Goal: Transaction & Acquisition: Purchase product/service

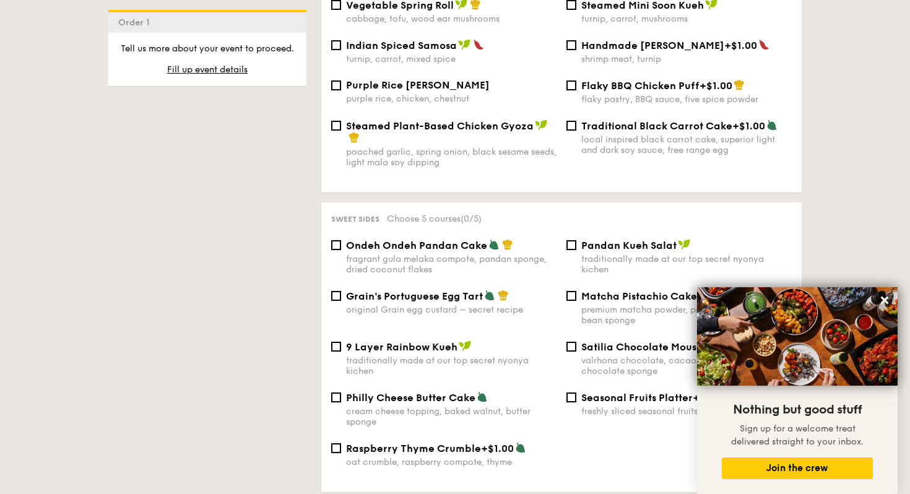
scroll to position [1099, 0]
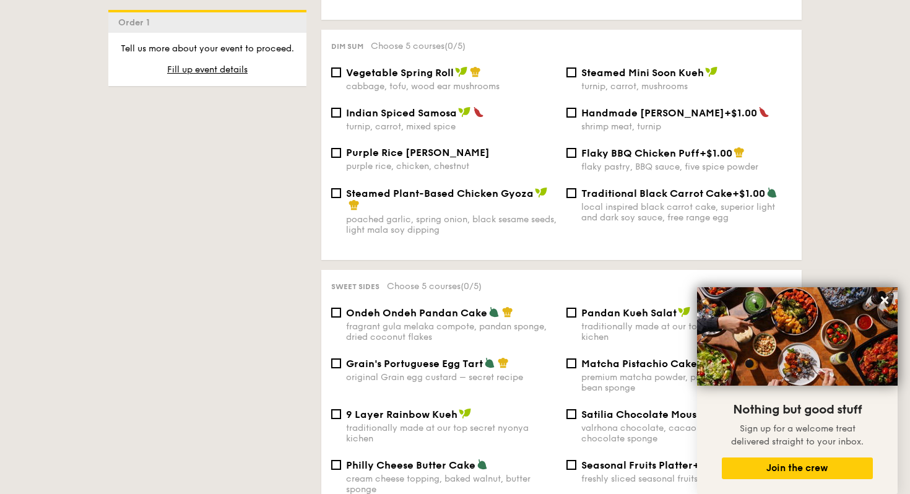
scroll to position [175, 0]
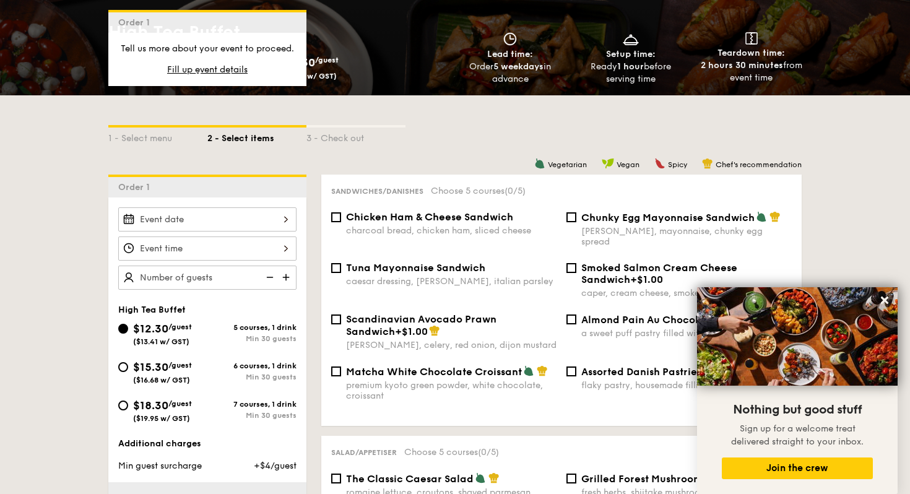
select select
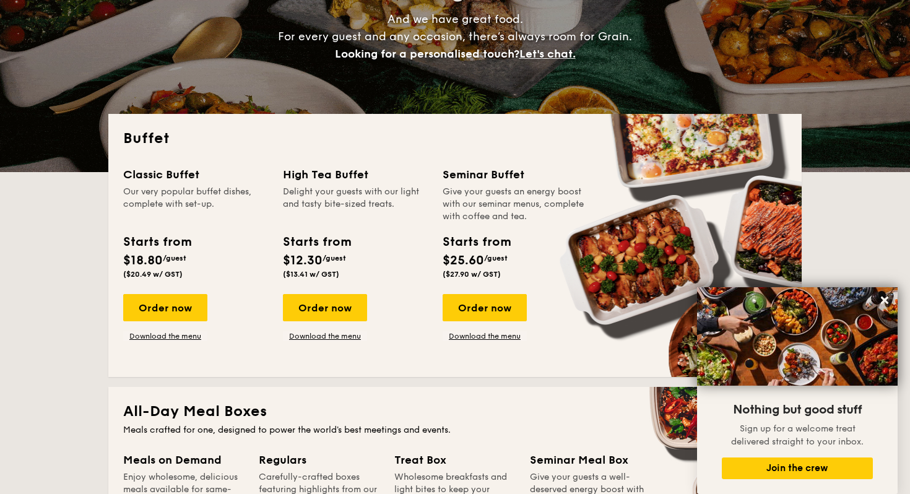
scroll to position [191, 0]
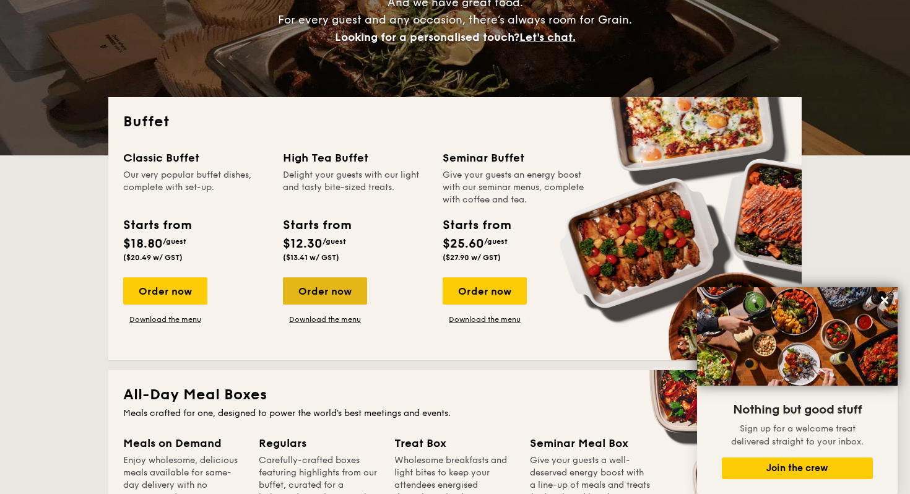
click at [323, 294] on div "Order now" at bounding box center [325, 290] width 84 height 27
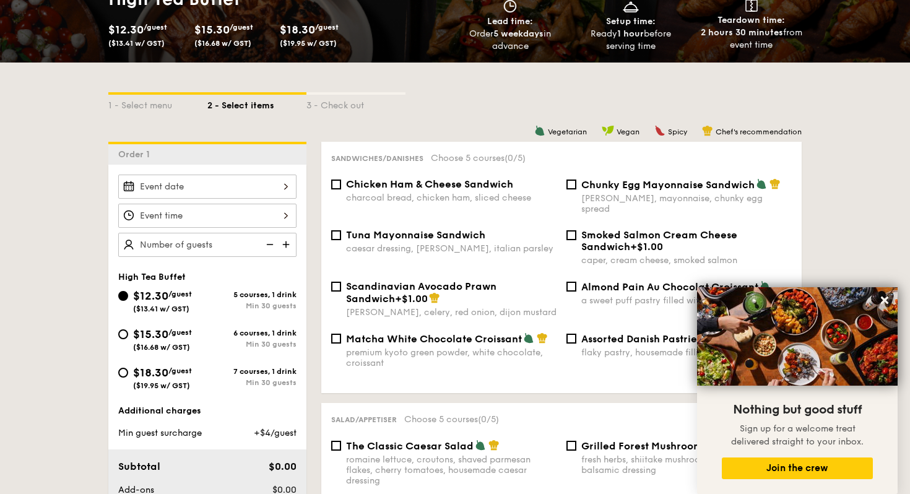
scroll to position [235, 0]
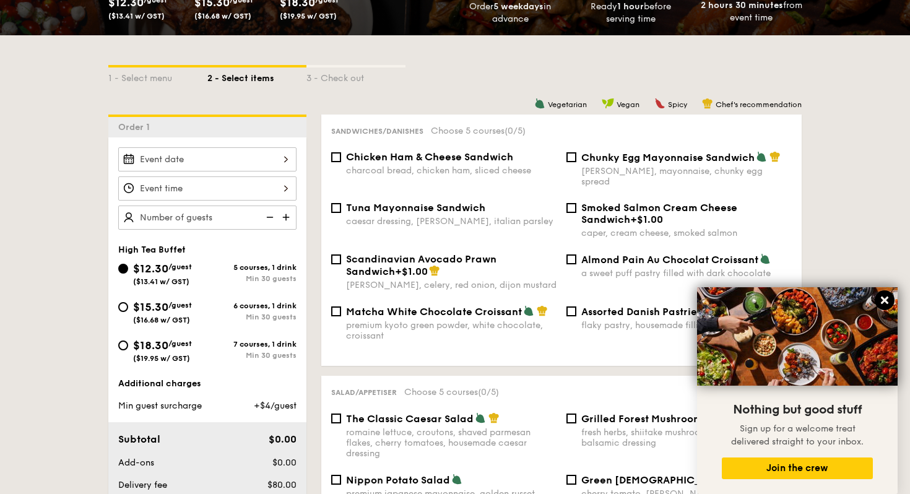
click at [881, 298] on icon at bounding box center [884, 299] width 7 height 7
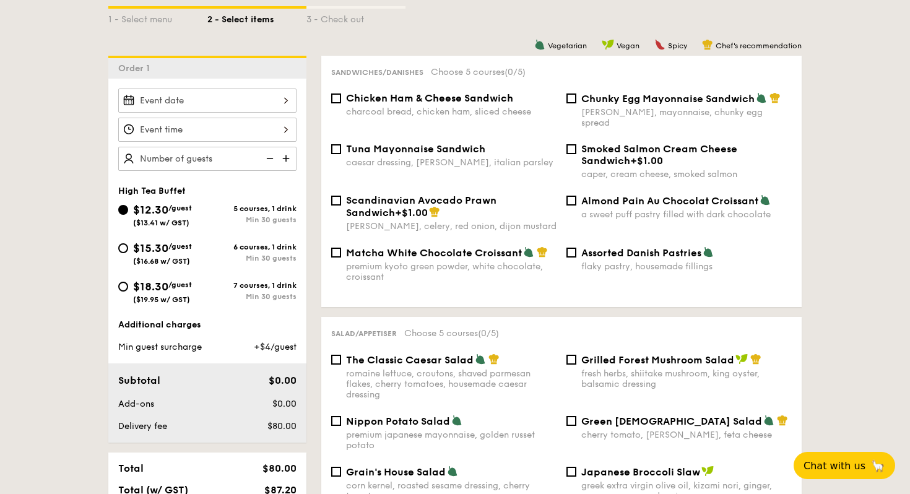
scroll to position [299, 0]
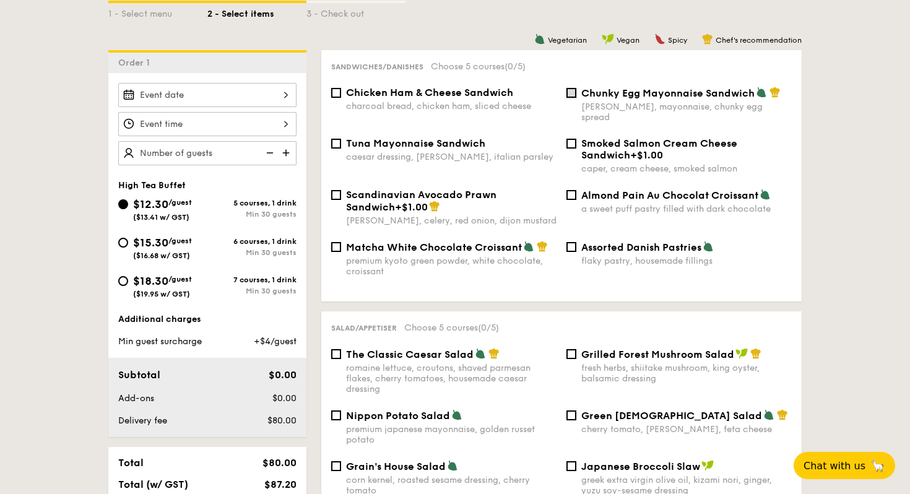
click at [569, 92] on input "Chunky Egg Mayonnaise Sandwich dijon mustard, mayonnaise, chunky egg spread" at bounding box center [571, 93] width 10 height 10
checkbox input "true"
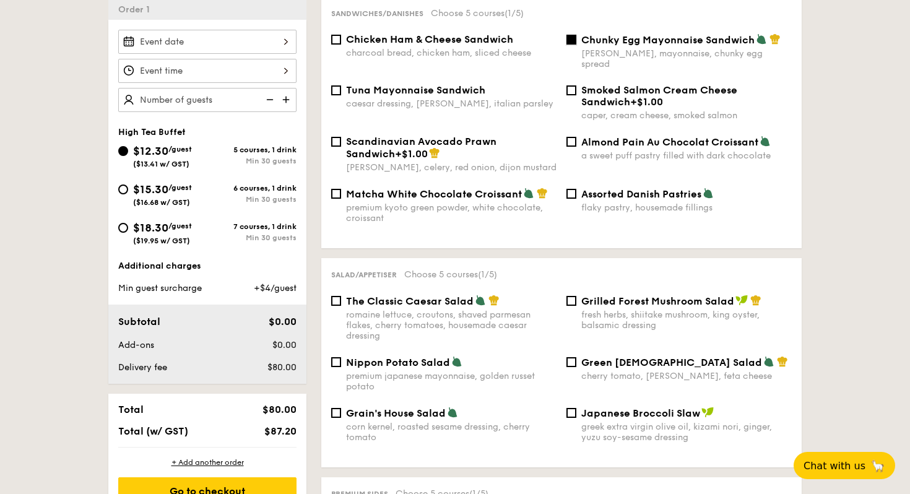
scroll to position [353, 0]
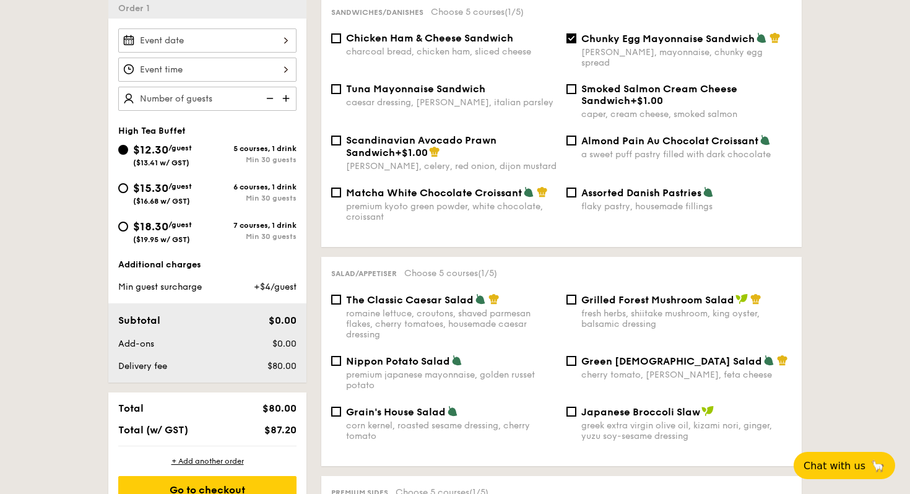
click at [341, 186] on div "Matcha White Chocolate Croissant premium kyoto green powder, white chocolate, c…" at bounding box center [443, 204] width 235 height 36
click at [336, 188] on input "Matcha White Chocolate Croissant premium kyoto green powder, white chocolate, c…" at bounding box center [336, 193] width 10 height 10
checkbox input "true"
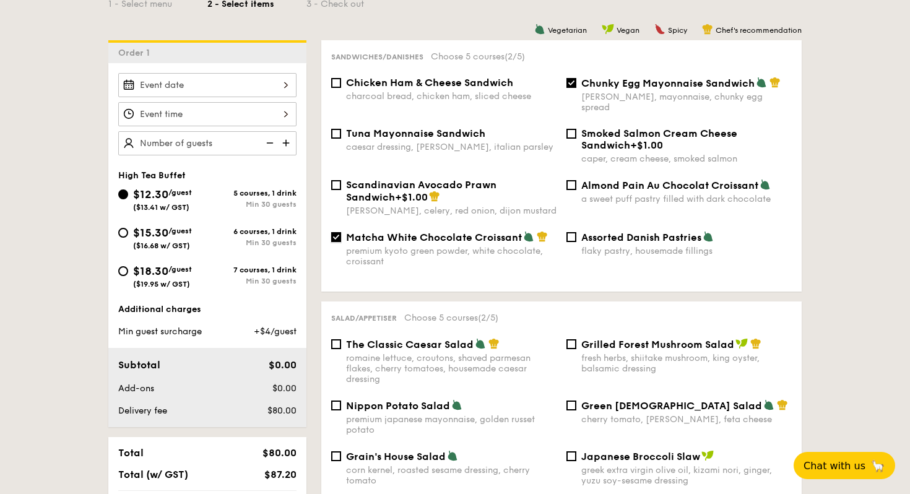
scroll to position [306, 0]
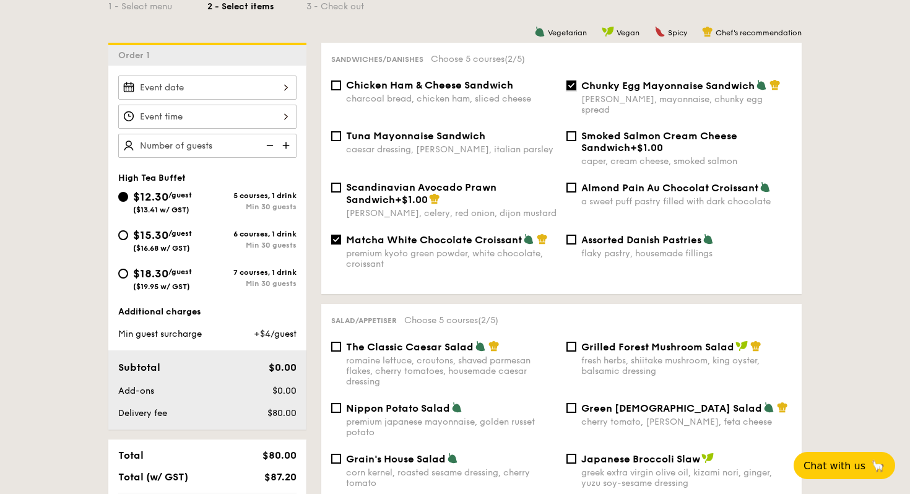
click at [575, 84] on input "Chunky Egg Mayonnaise Sandwich dijon mustard, mayonnaise, chunky egg spread" at bounding box center [571, 85] width 10 height 10
click at [571, 84] on input "Chunky Egg Mayonnaise Sandwich dijon mustard, mayonnaise, chunky egg spread" at bounding box center [571, 85] width 10 height 10
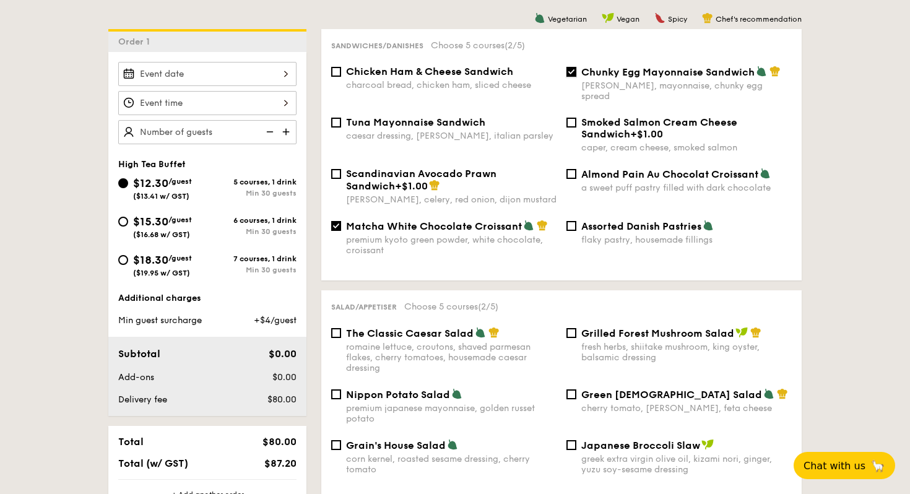
scroll to position [318, 0]
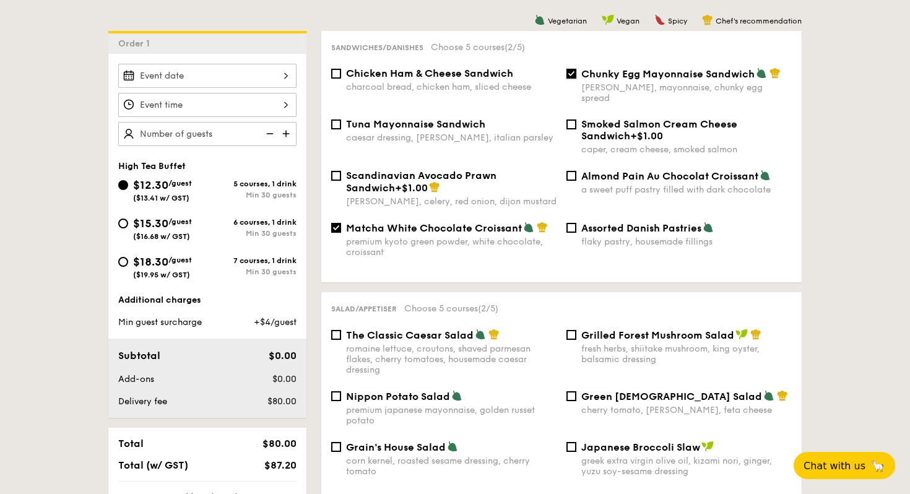
click at [574, 74] on input "Chunky Egg Mayonnaise Sandwich dijon mustard, mayonnaise, chunky egg spread" at bounding box center [571, 74] width 10 height 10
checkbox input "false"
click at [339, 223] on input "Matcha White Chocolate Croissant premium kyoto green powder, white chocolate, c…" at bounding box center [336, 228] width 10 height 10
checkbox input "true"
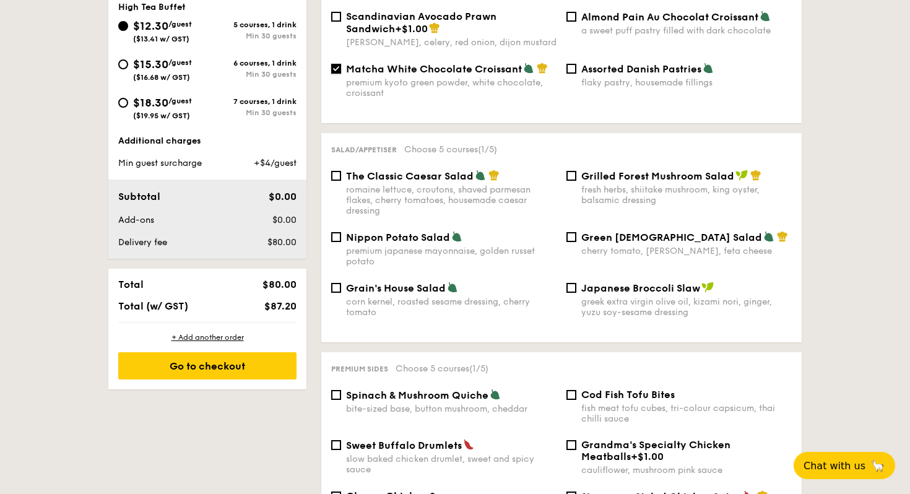
scroll to position [465, 0]
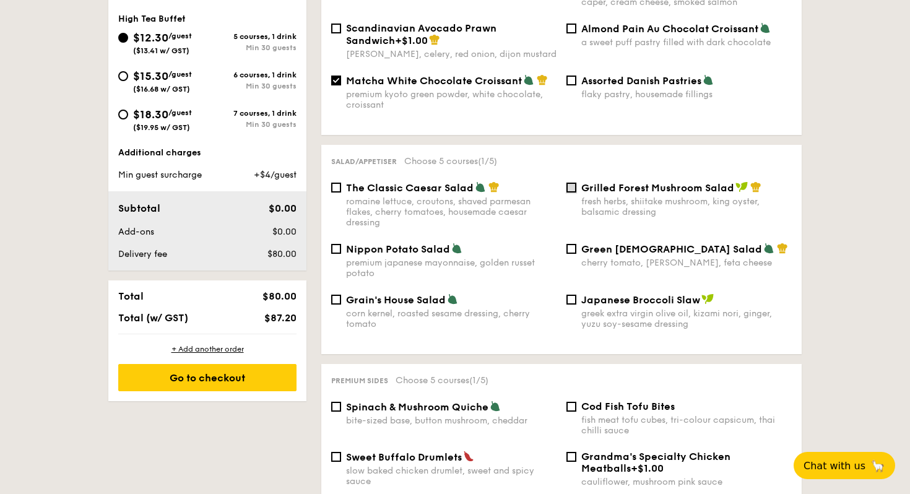
click at [575, 184] on input "Grilled Forest Mushroom Salad fresh herbs, shiitake mushroom, king oyster, bals…" at bounding box center [571, 188] width 10 height 10
checkbox input "true"
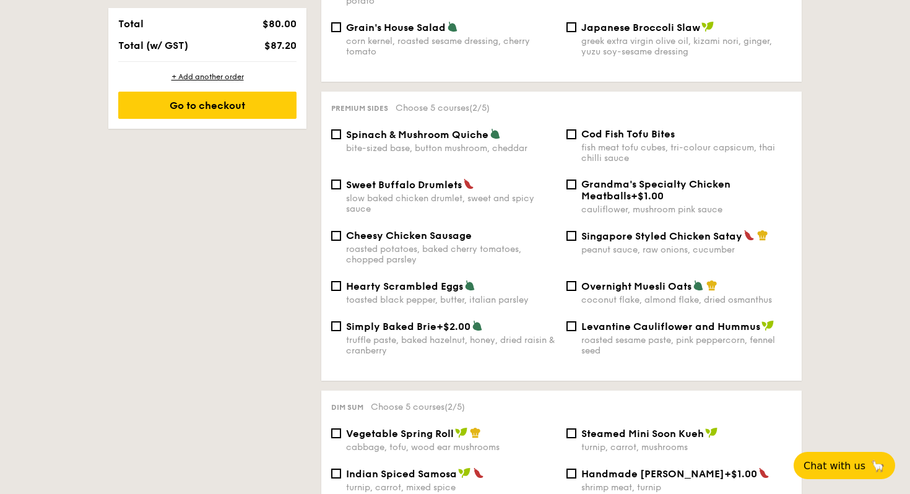
scroll to position [740, 0]
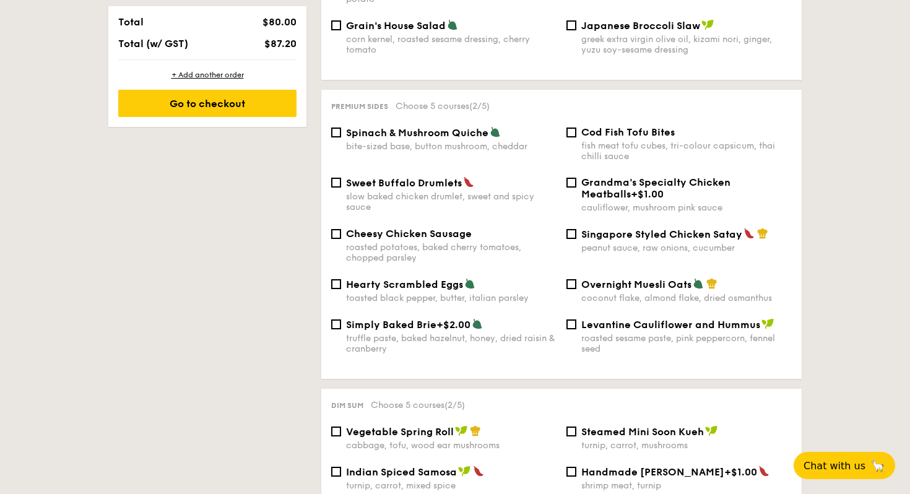
click at [572, 235] on div "Singapore Styled Chicken Satay peanut sauce, raw onions, cucumber" at bounding box center [678, 240] width 235 height 25
click at [574, 230] on input "Singapore Styled Chicken Satay peanut sauce, raw onions, cucumber" at bounding box center [571, 234] width 10 height 10
checkbox input "true"
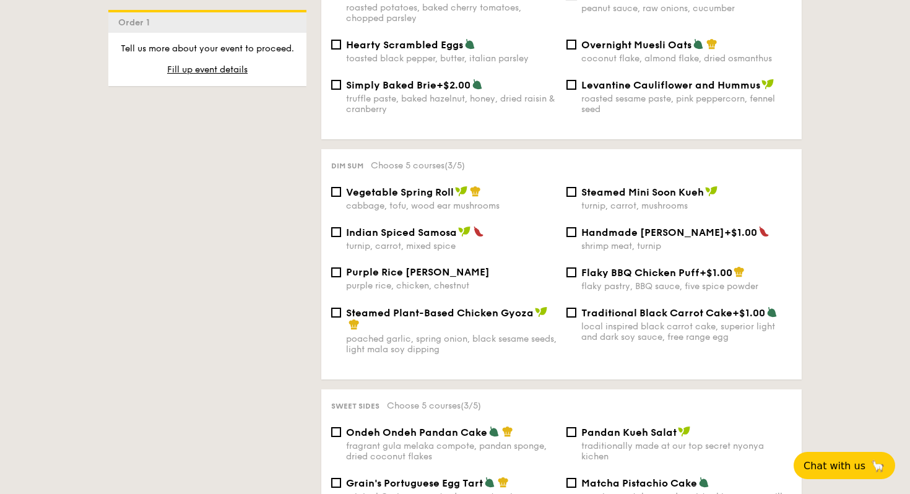
scroll to position [986, 0]
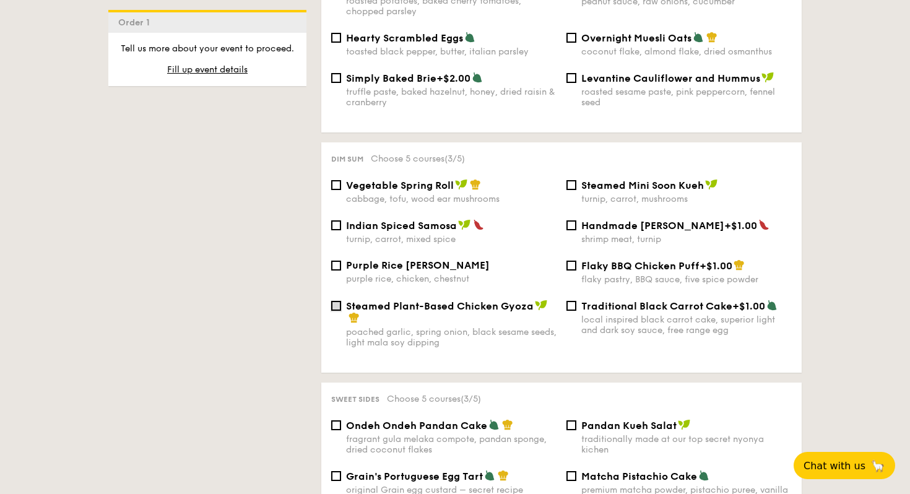
click at [334, 304] on input "Steamed Plant-Based Chicken Gyoza poached garlic, spring onion, black sesame se…" at bounding box center [336, 306] width 10 height 10
checkbox input "true"
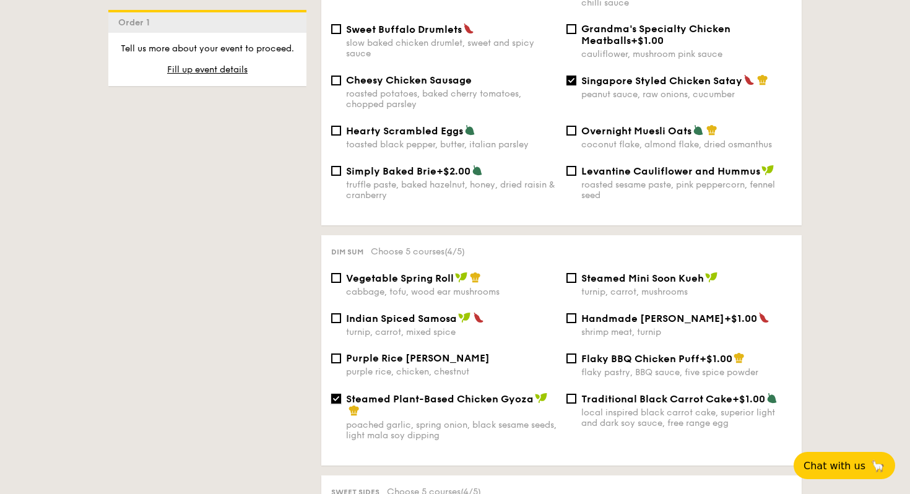
scroll to position [896, 0]
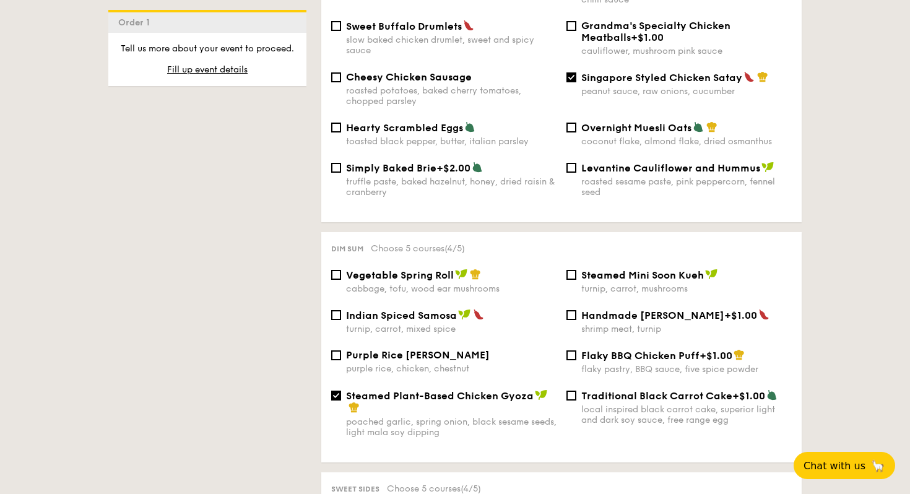
click at [345, 269] on div "Vegetable Spring Roll cabbage, tofu, wood ear mushrooms" at bounding box center [443, 281] width 235 height 25
click at [336, 272] on input "Vegetable Spring Roll cabbage, tofu, wood ear mushrooms" at bounding box center [336, 275] width 10 height 10
checkbox input "true"
click at [335, 392] on input "Steamed Plant-Based Chicken Gyoza poached garlic, spring onion, black sesame se…" at bounding box center [336, 396] width 10 height 10
checkbox input "false"
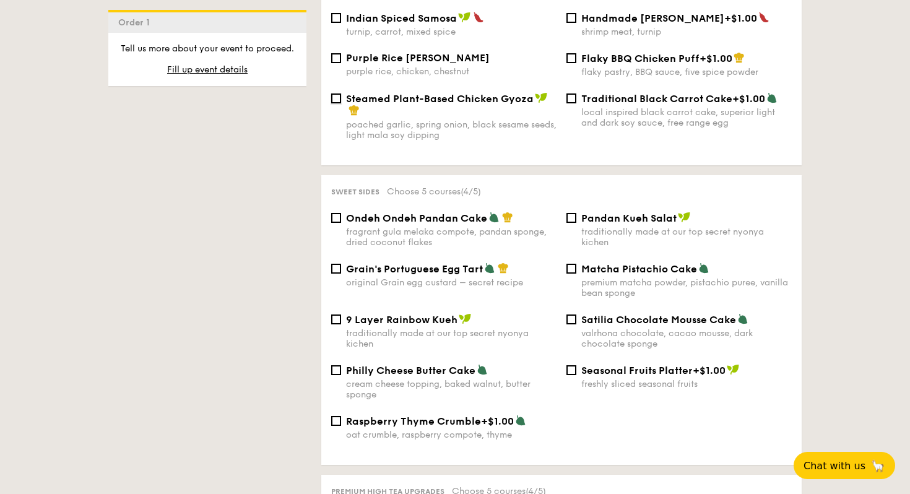
scroll to position [1220, 0]
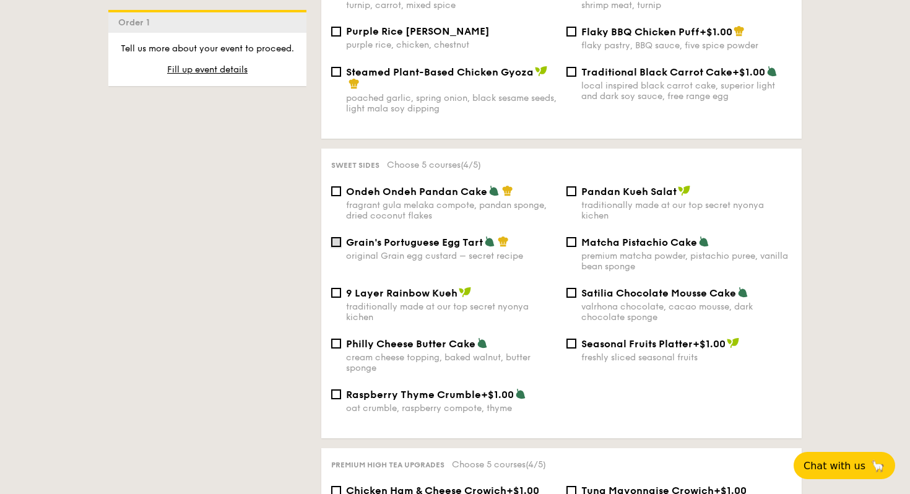
click at [339, 238] on input "Grain's Portuguese Egg Tart original Grain egg custard – secret recipe" at bounding box center [336, 242] width 10 height 10
checkbox input "true"
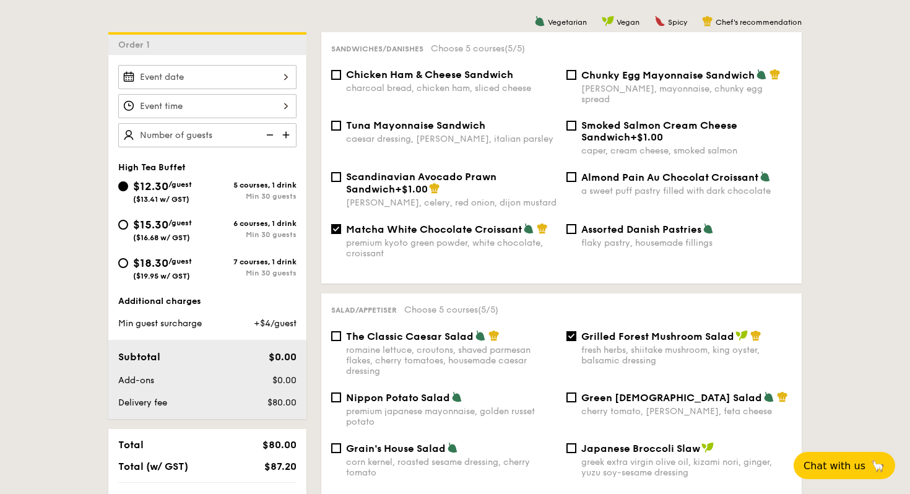
scroll to position [315, 0]
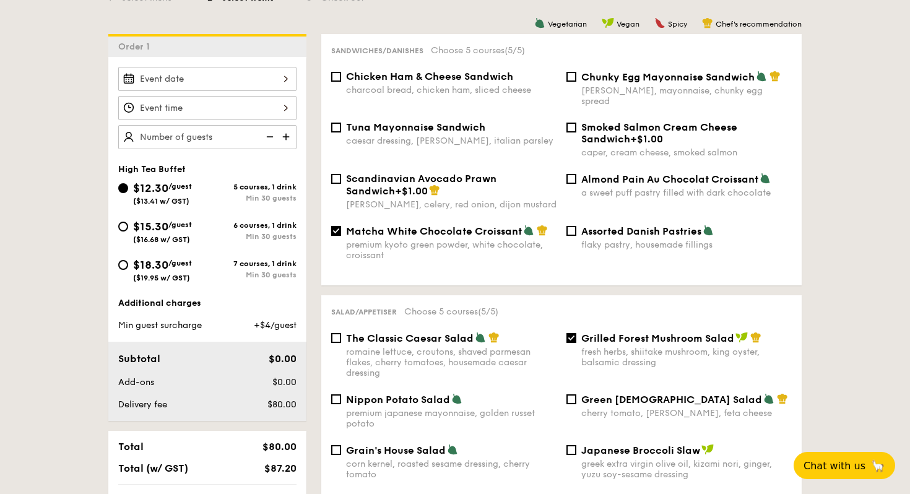
click at [286, 74] on div at bounding box center [207, 79] width 178 height 24
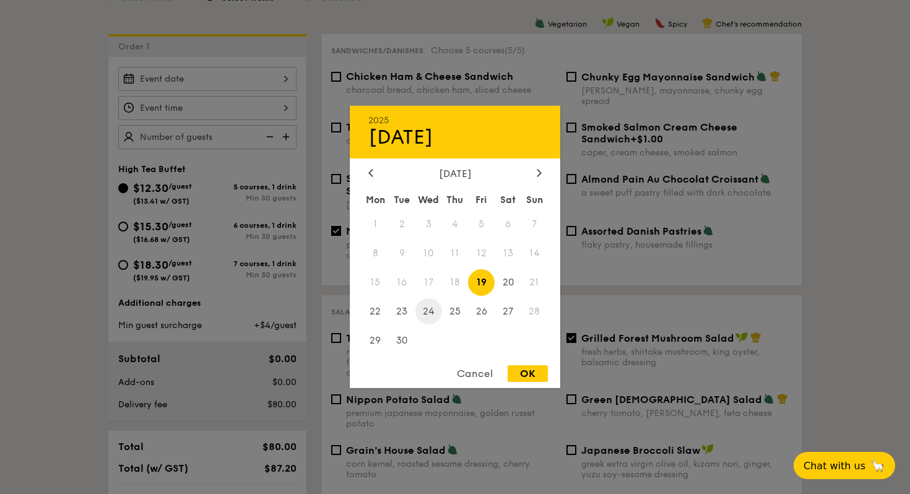
click at [432, 311] on span "24" at bounding box center [428, 311] width 27 height 27
click at [512, 379] on div "OK" at bounding box center [527, 373] width 40 height 17
type input "[DATE]"
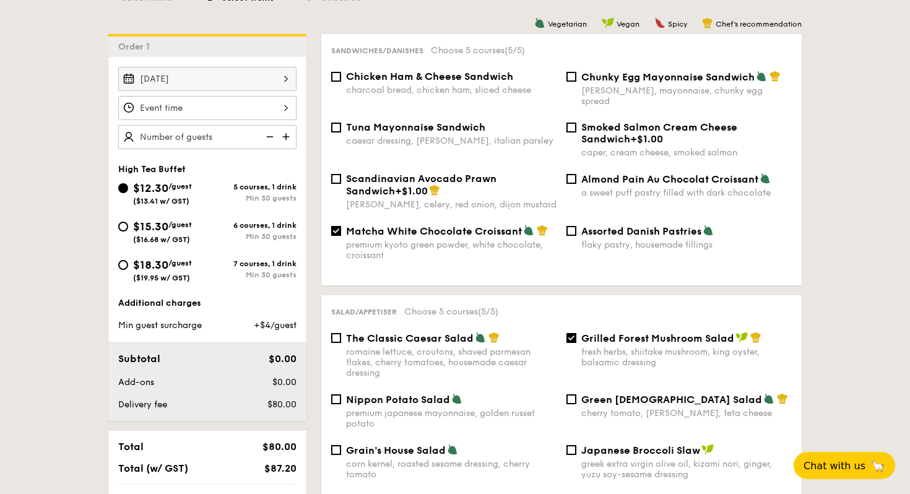
click at [235, 111] on div at bounding box center [207, 108] width 178 height 24
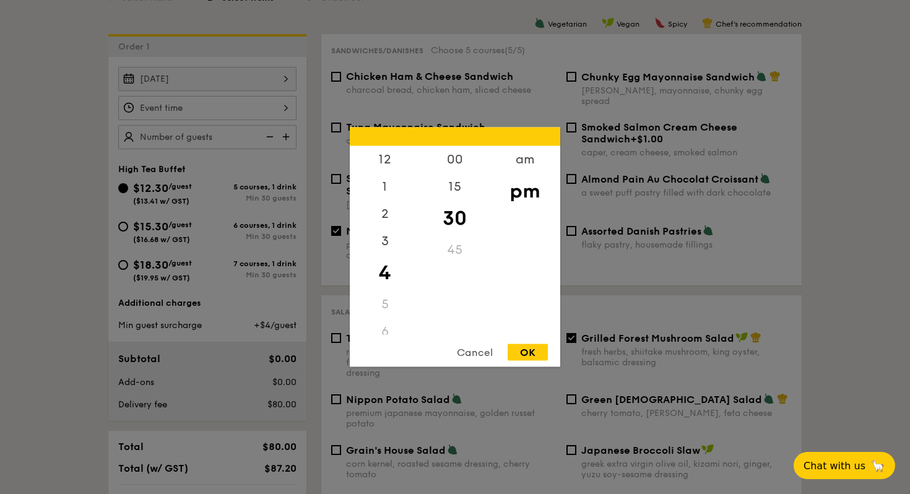
drag, startPoint x: 395, startPoint y: 297, endPoint x: 395, endPoint y: 322, distance: 25.4
click at [395, 322] on div "12 1 2 3 4 5 6 7 8 9 10 11" at bounding box center [385, 240] width 70 height 189
click at [384, 240] on div "3" at bounding box center [385, 246] width 70 height 36
click at [452, 164] on div "00" at bounding box center [455, 164] width 70 height 36
click at [524, 353] on div "OK" at bounding box center [527, 352] width 40 height 17
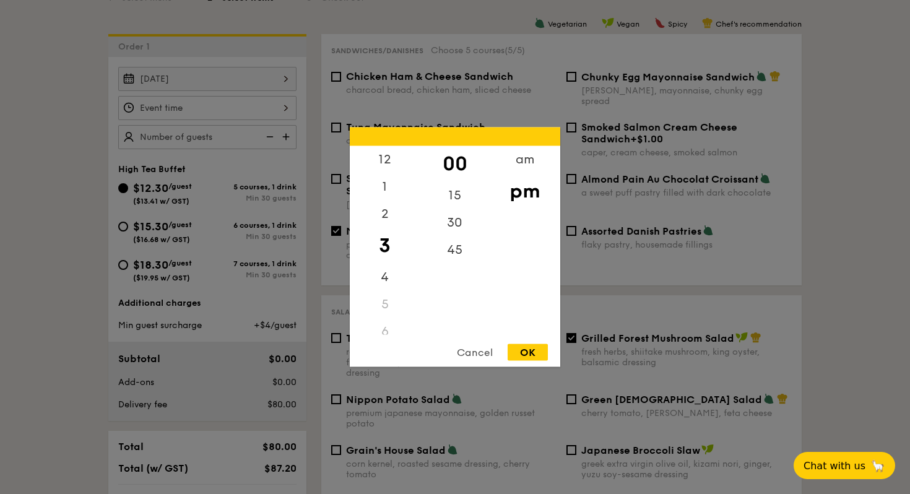
type input "3:00PM"
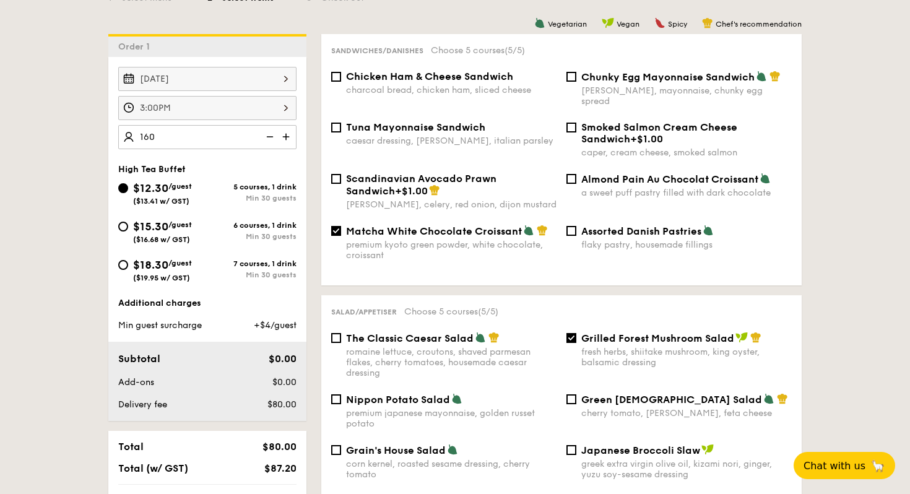
type input "160 guests"
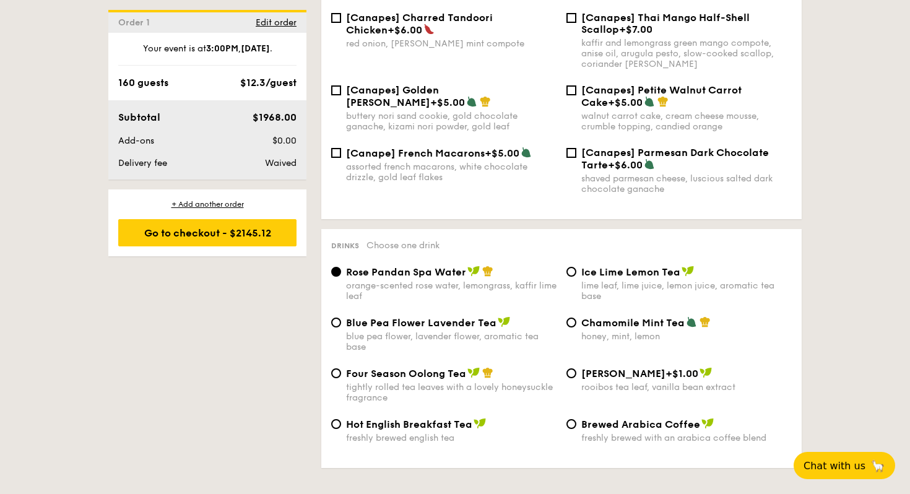
scroll to position [1860, 0]
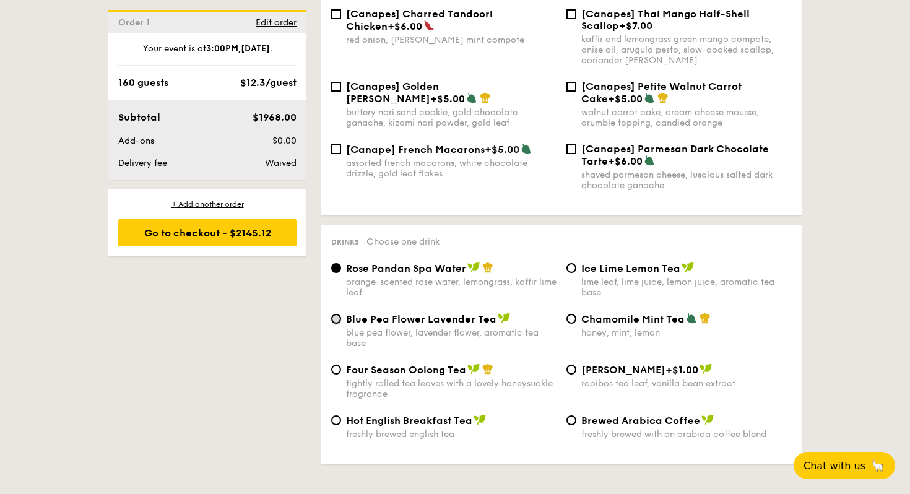
click at [339, 314] on input "Blue Pea Flower Lavender Tea blue pea flower, lavender flower, aromatic tea base" at bounding box center [336, 319] width 10 height 10
radio input "true"
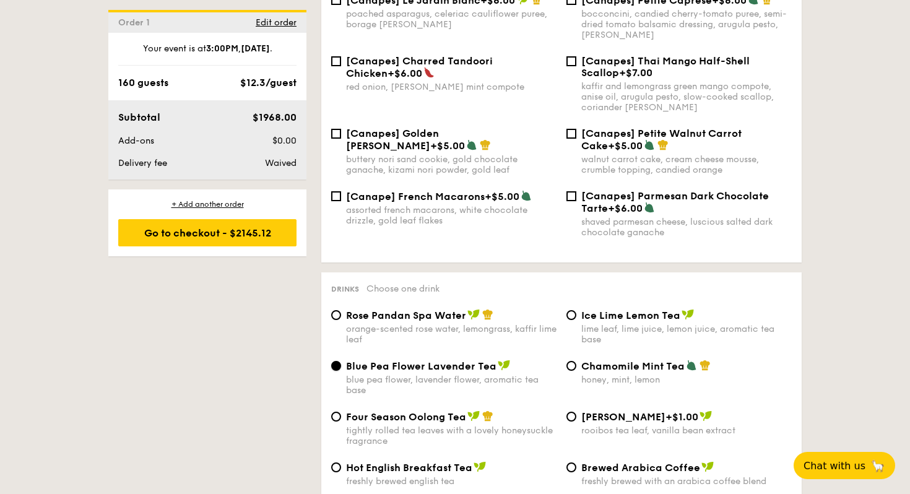
scroll to position [1815, 0]
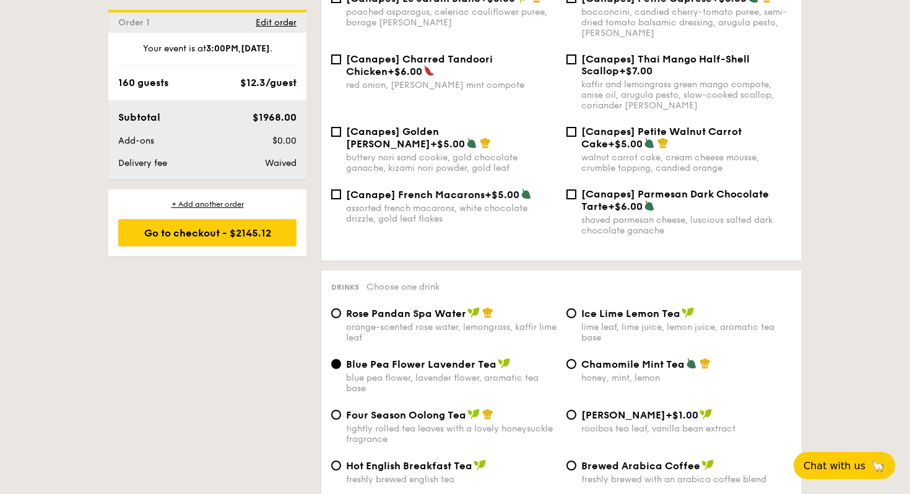
click at [577, 360] on div "Chamomile Mint Tea honey, mint, lemon" at bounding box center [678, 370] width 235 height 25
click at [568, 359] on input "Chamomile Mint Tea honey, mint, lemon" at bounding box center [571, 364] width 10 height 10
radio input "true"
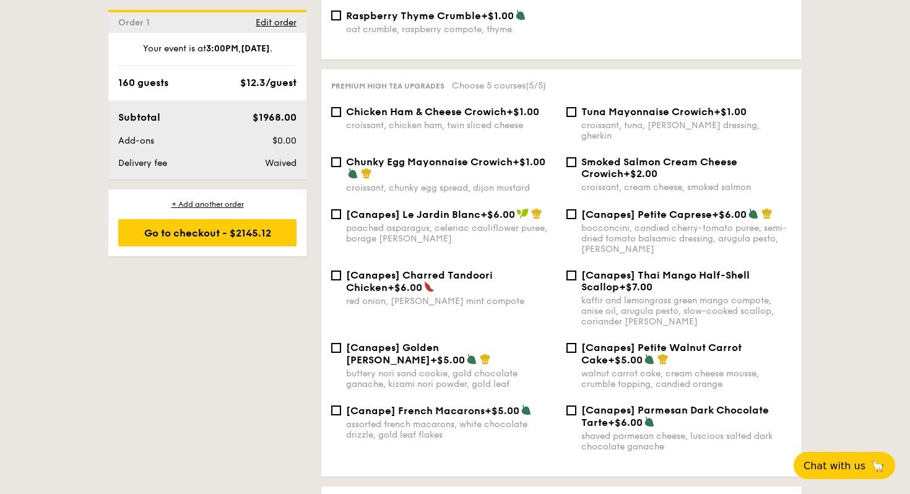
scroll to position [1606, 0]
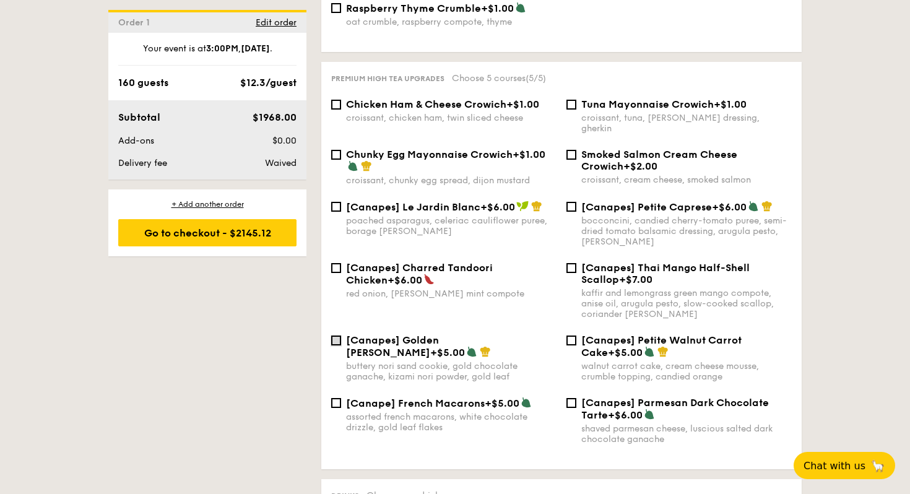
click at [335, 335] on input "[Canapes] Golden [PERSON_NAME] +$5.00 buttery nori sand cookie, gold chocolate …" at bounding box center [336, 340] width 10 height 10
checkbox input "true"
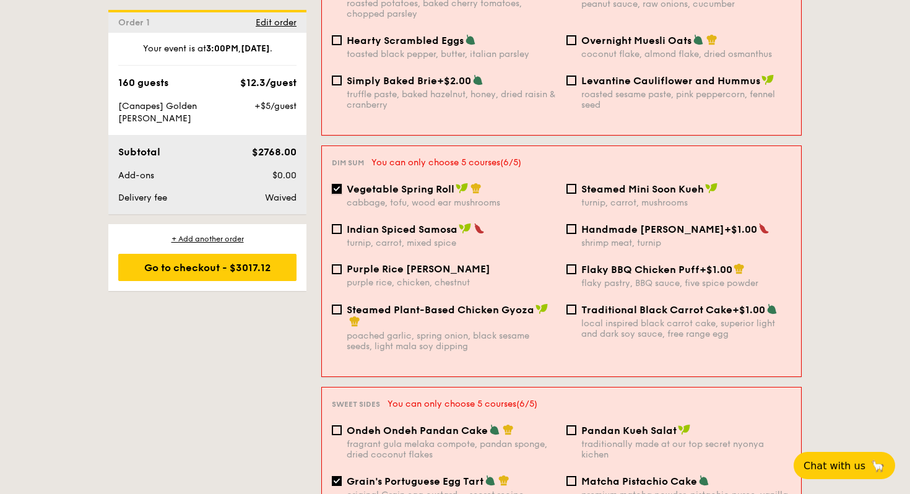
click at [337, 184] on input "Vegetable Spring Roll cabbage, tofu, wood ear mushrooms" at bounding box center [337, 189] width 10 height 10
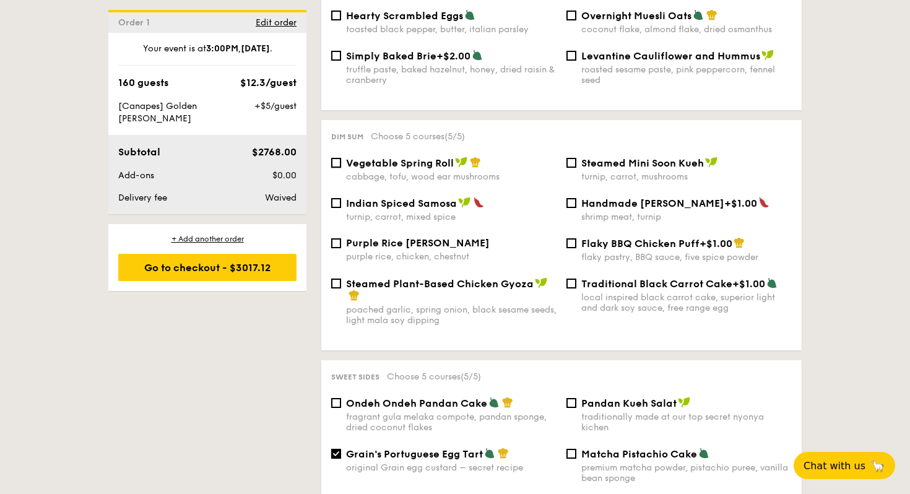
scroll to position [1016, 0]
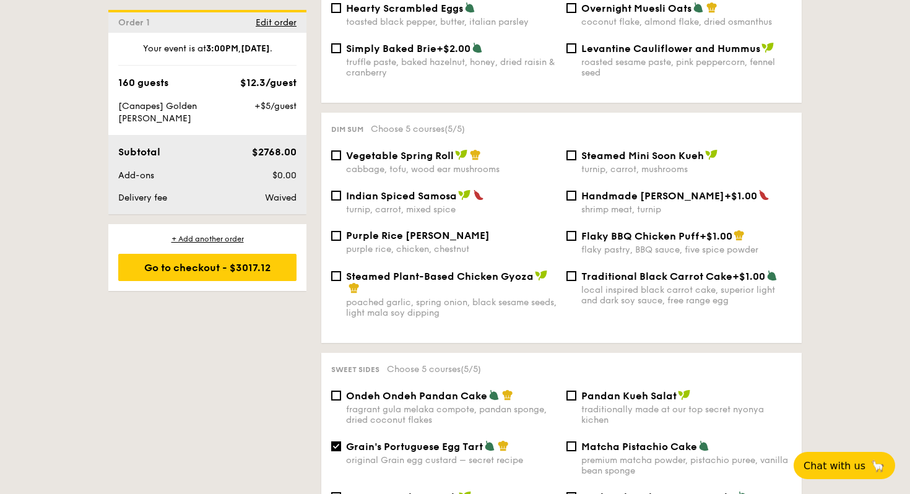
click at [340, 157] on div "Vegetable Spring Roll cabbage, tofu, wood ear mushrooms" at bounding box center [443, 161] width 235 height 25
click at [340, 152] on input "Vegetable Spring Roll cabbage, tofu, wood ear mushrooms" at bounding box center [336, 155] width 10 height 10
checkbox input "true"
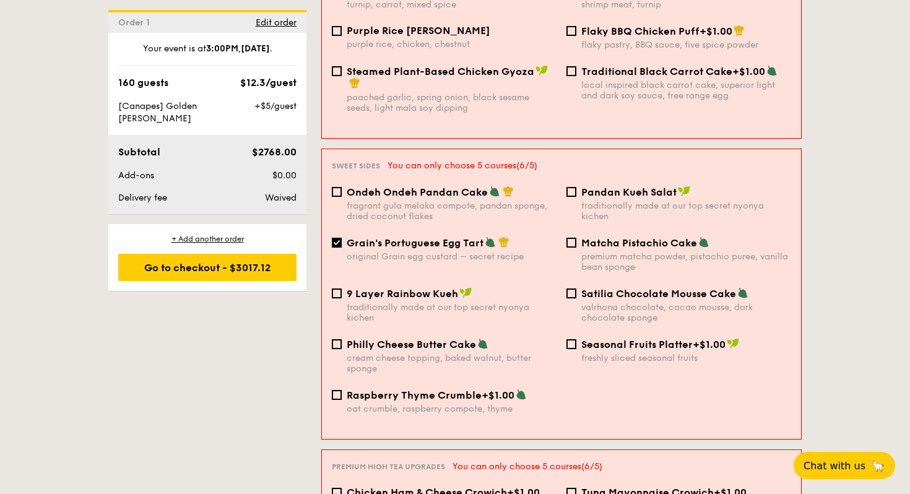
scroll to position [1236, 0]
click at [344, 236] on div "Grain's Portuguese Egg Tart original Grain egg custard – secret recipe" at bounding box center [444, 248] width 235 height 25
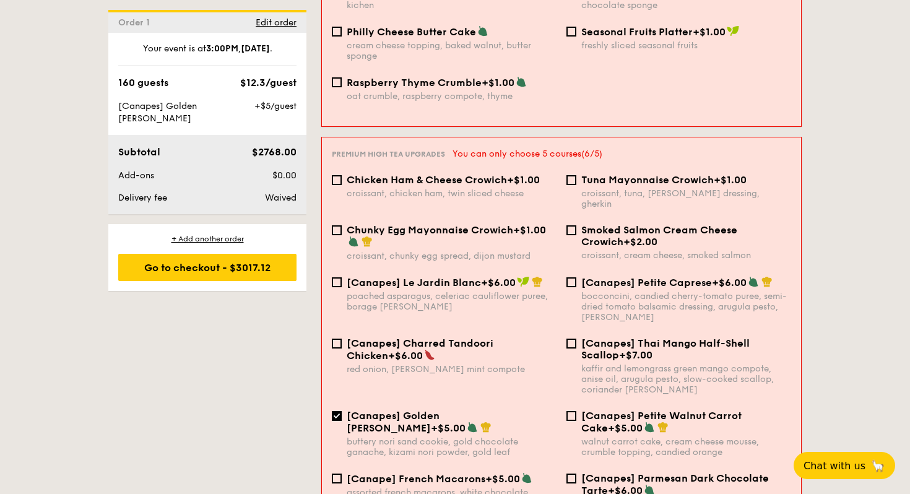
scroll to position [1550, 0]
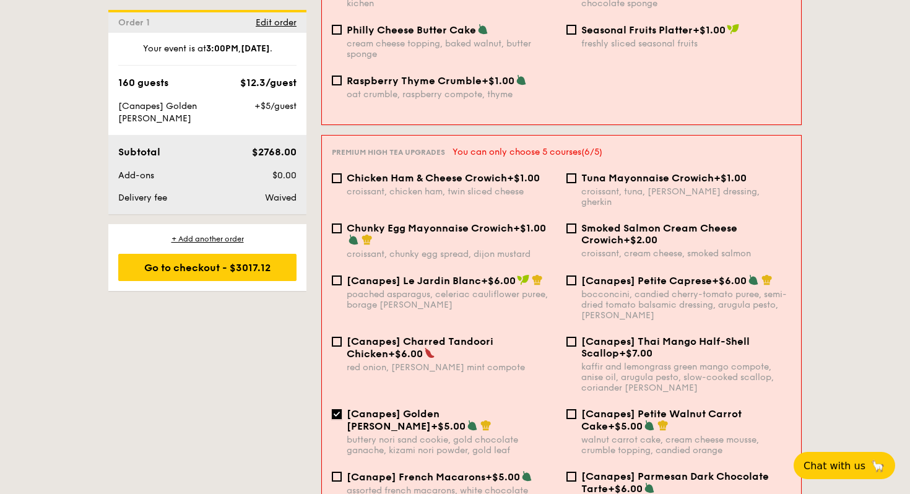
click at [338, 409] on input "[Canapes] Golden [PERSON_NAME] +$5.00 buttery nori sand cookie, gold chocolate …" at bounding box center [337, 414] width 10 height 10
checkbox input "false"
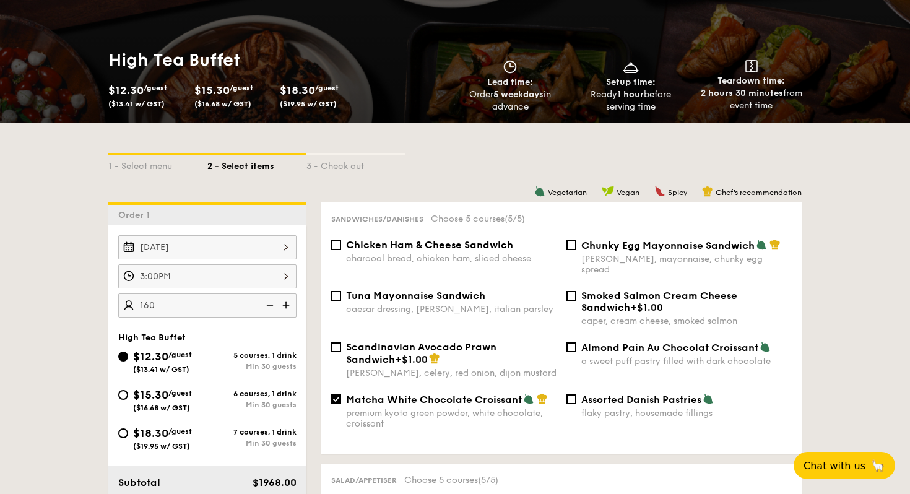
scroll to position [155, 0]
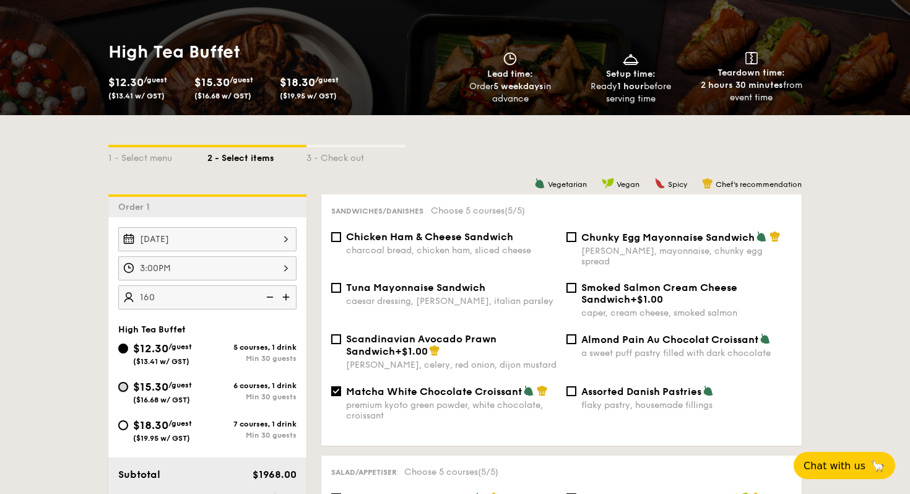
click at [126, 387] on input "$15.30 /guest ($16.68 w/ GST) 6 courses, 1 drink Min 30 guests" at bounding box center [123, 387] width 10 height 10
radio input "true"
checkbox input "false"
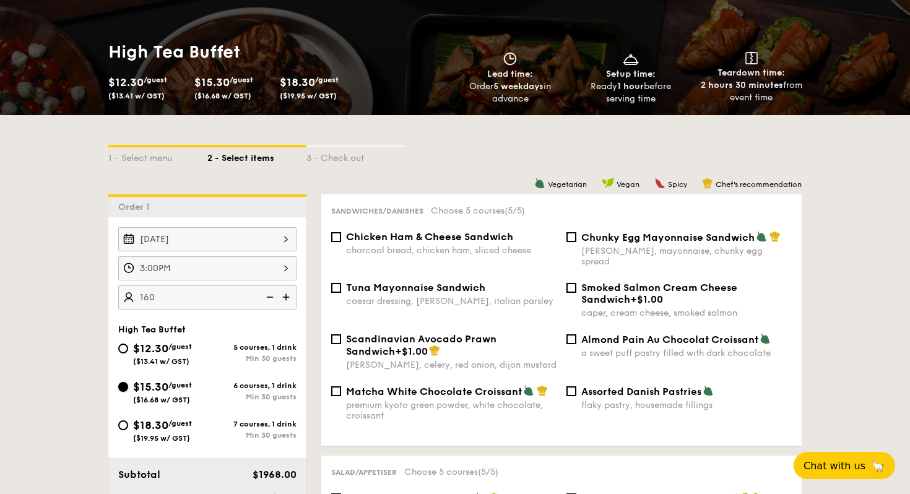
checkbox input "false"
radio input "true"
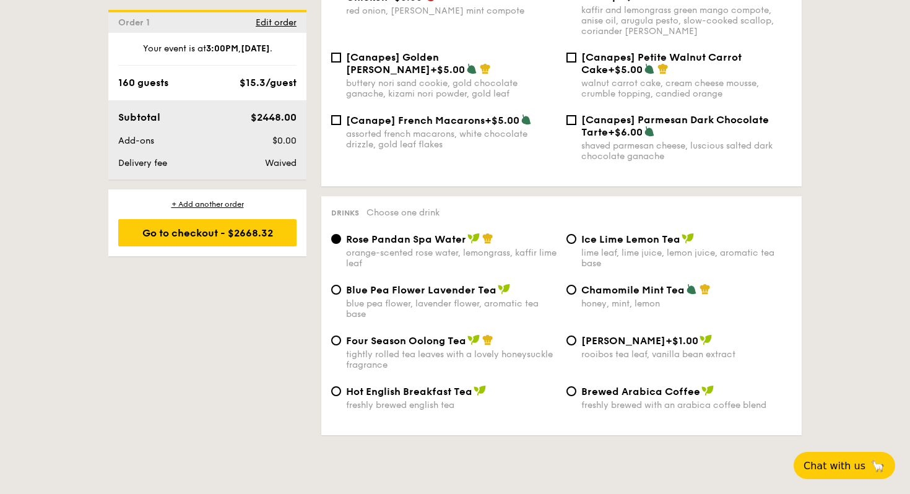
scroll to position [1876, 0]
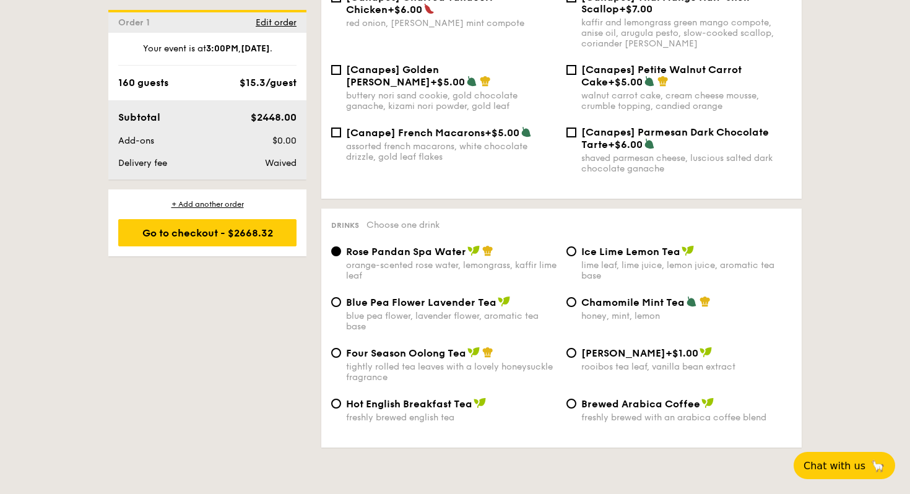
click at [348, 298] on span "Blue Pea Flower Lavender Tea" at bounding box center [421, 302] width 150 height 12
click at [341, 298] on input "Blue Pea Flower Lavender Tea blue pea flower, lavender flower, aromatic tea base" at bounding box center [336, 302] width 10 height 10
radio input "true"
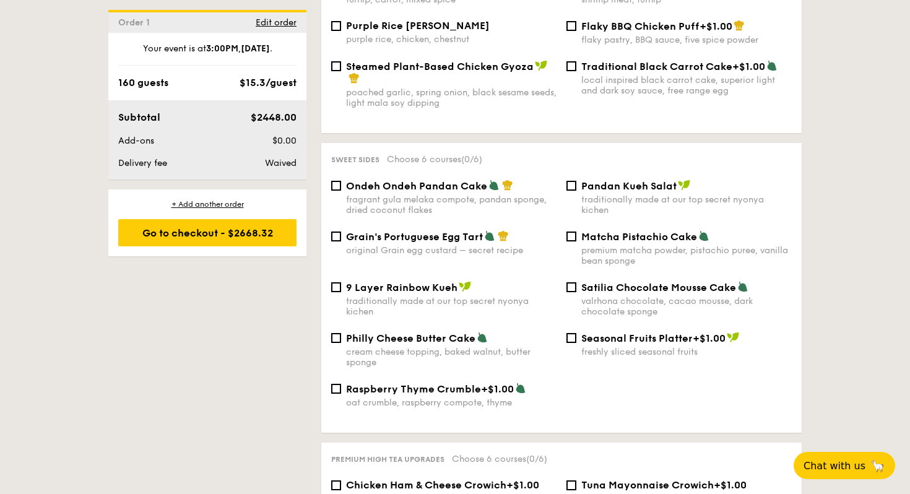
scroll to position [1219, 0]
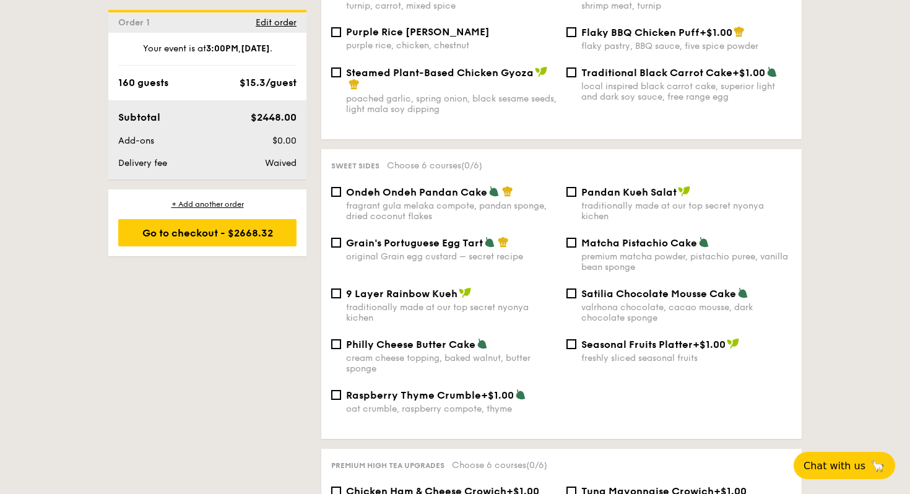
click at [355, 235] on div "Ondeh Ondeh Pandan Cake fragrant [PERSON_NAME] melaka compote, pandan sponge, d…" at bounding box center [561, 211] width 470 height 51
click at [348, 241] on span "Grain's Portuguese Egg Tart" at bounding box center [414, 243] width 137 height 12
click at [341, 241] on input "Grain's Portuguese Egg Tart original Grain egg custard – secret recipe" at bounding box center [336, 243] width 10 height 10
checkbox input "true"
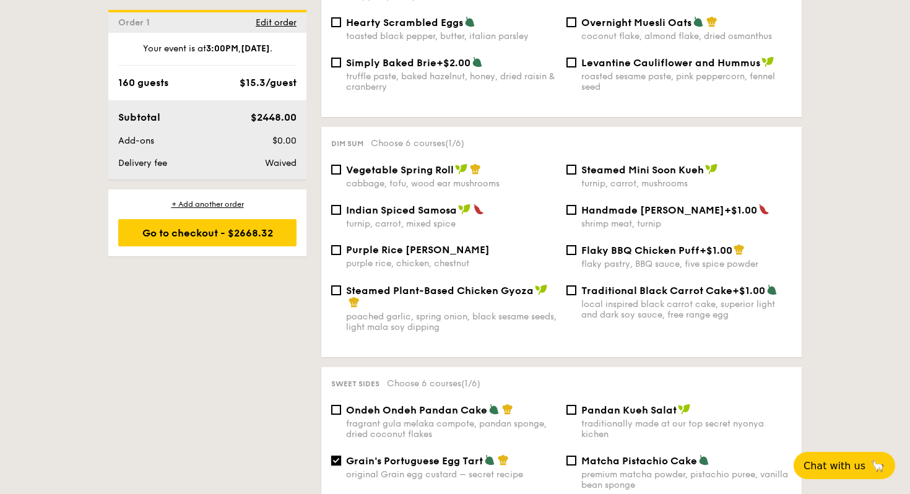
scroll to position [995, 0]
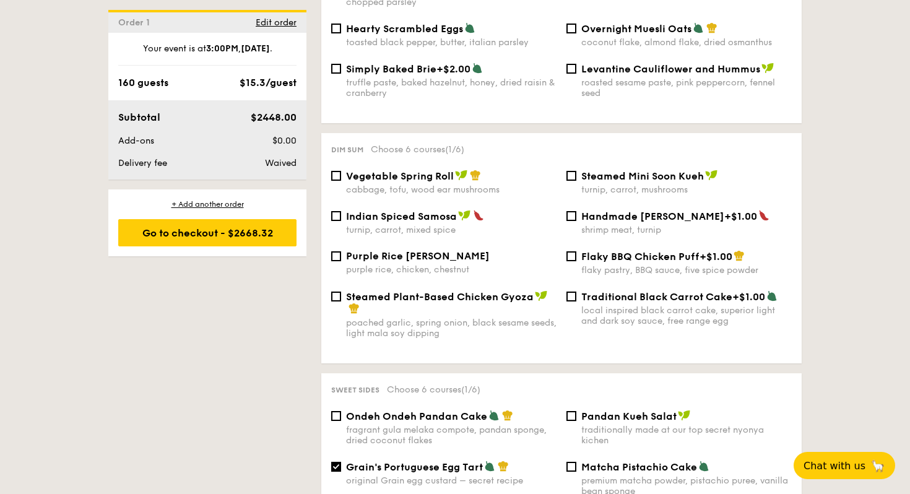
click at [420, 176] on span "Vegetable Spring Roll" at bounding box center [400, 176] width 108 height 12
click at [341, 176] on input "Vegetable Spring Roll cabbage, tofu, wood ear mushrooms" at bounding box center [336, 176] width 10 height 10
checkbox input "true"
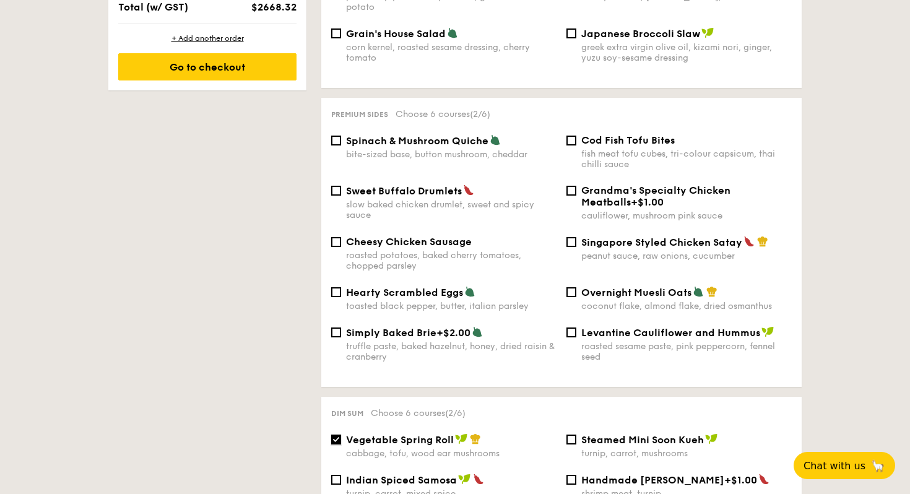
scroll to position [727, 0]
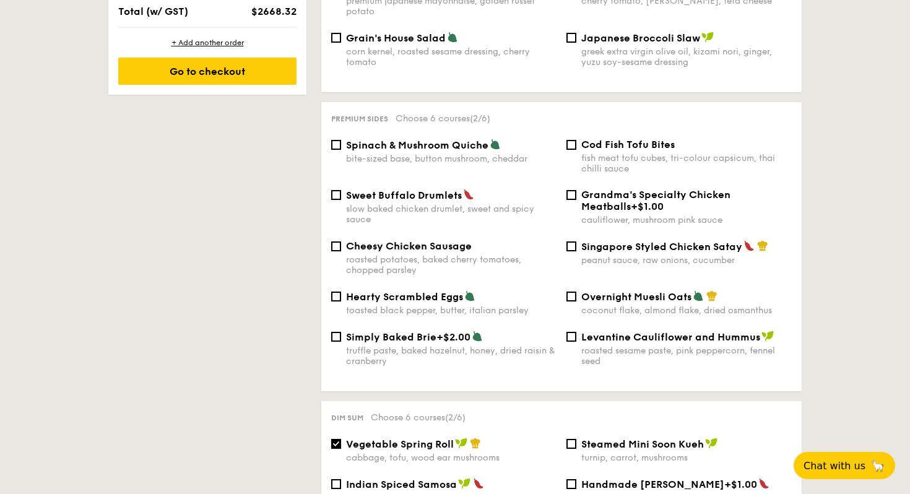
click at [571, 246] on div "Singapore Styled Chicken Satay peanut sauce, raw onions, cucumber" at bounding box center [678, 252] width 235 height 25
click at [571, 241] on input "Singapore Styled Chicken Satay peanut sauce, raw onions, cucumber" at bounding box center [571, 246] width 10 height 10
checkbox input "true"
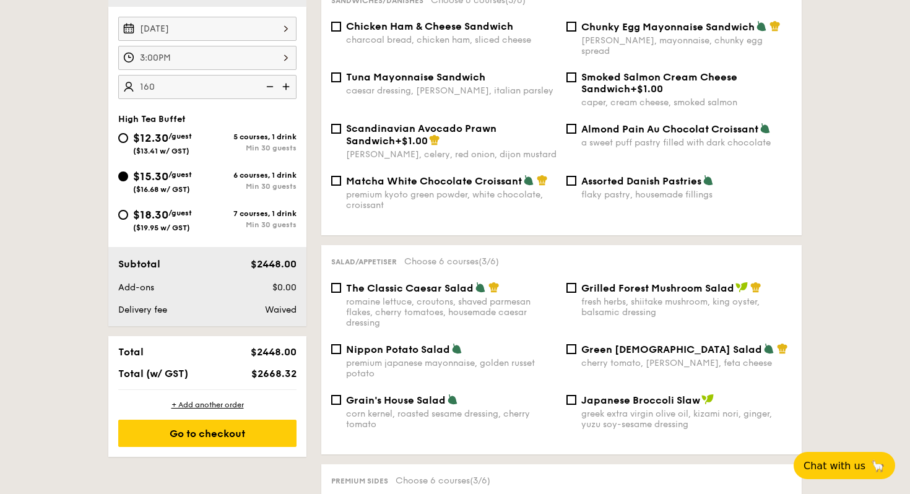
scroll to position [355, 0]
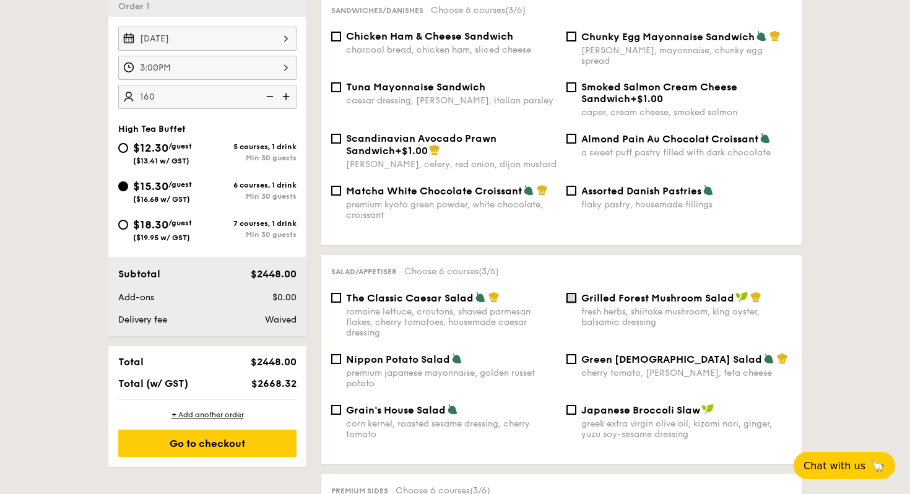
click at [574, 293] on input "Grilled Forest Mushroom Salad fresh herbs, shiitake mushroom, king oyster, bals…" at bounding box center [571, 298] width 10 height 10
checkbox input "true"
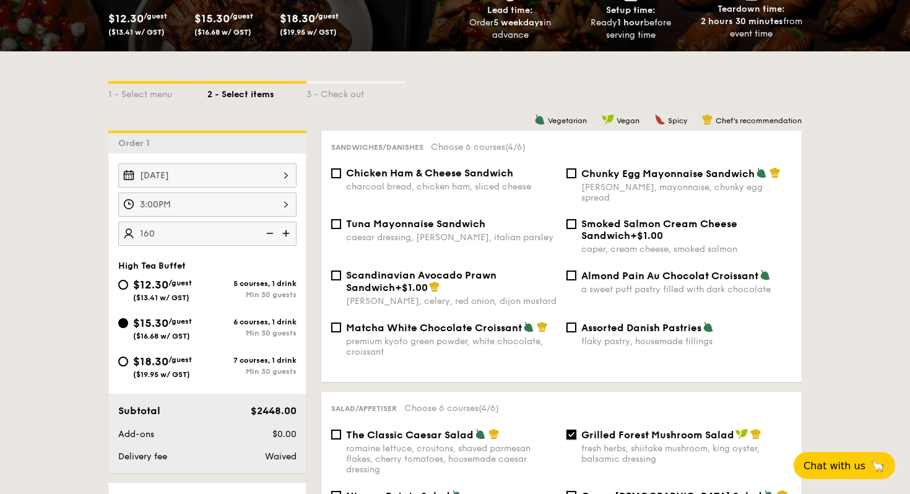
scroll to position [218, 0]
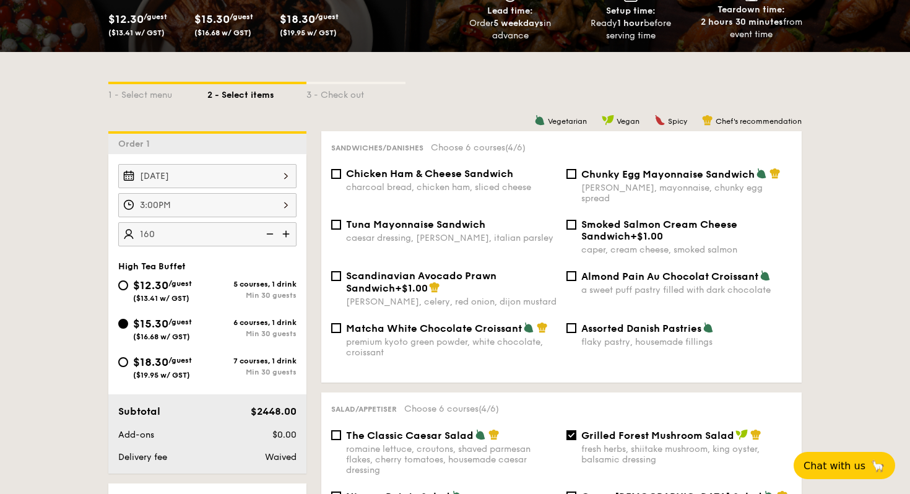
click at [381, 323] on span "Matcha White Chocolate Croissant" at bounding box center [434, 328] width 176 height 12
click at [341, 323] on input "Matcha White Chocolate Croissant premium kyoto green powder, white chocolate, c…" at bounding box center [336, 328] width 10 height 10
checkbox input "true"
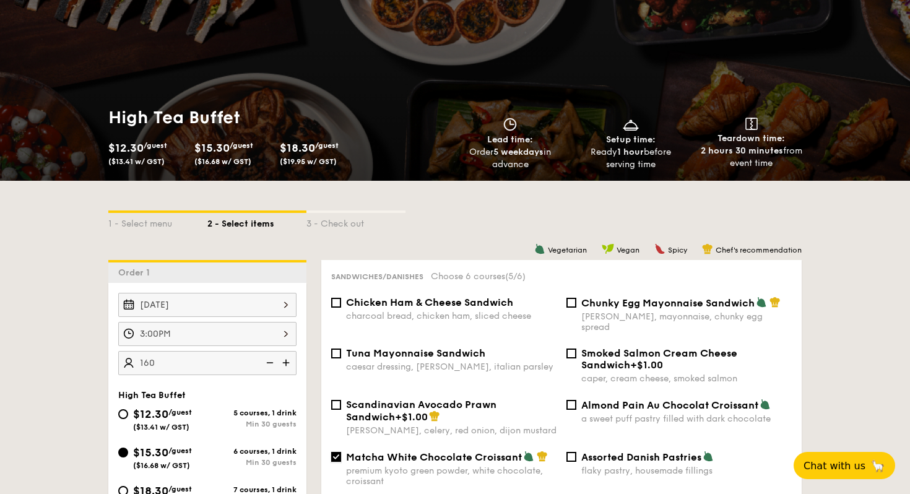
scroll to position [0, 0]
